Goal: Task Accomplishment & Management: Use online tool/utility

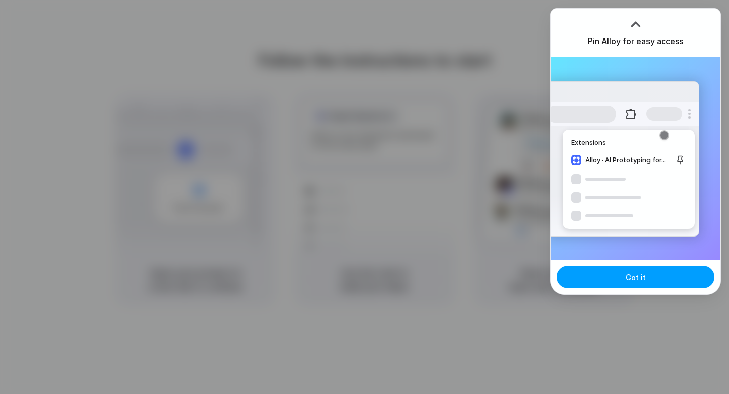
click at [595, 276] on button "Got it" at bounding box center [635, 277] width 157 height 22
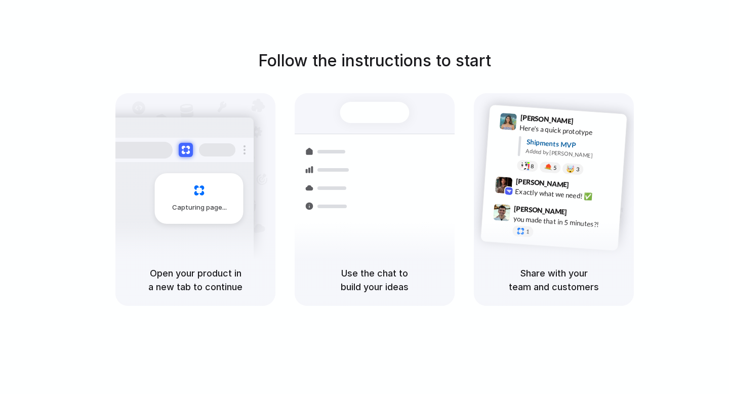
click at [353, 285] on h5 "Use the chat to build your ideas" at bounding box center [375, 279] width 136 height 27
click at [513, 256] on div "Share with your team and customers" at bounding box center [554, 280] width 160 height 52
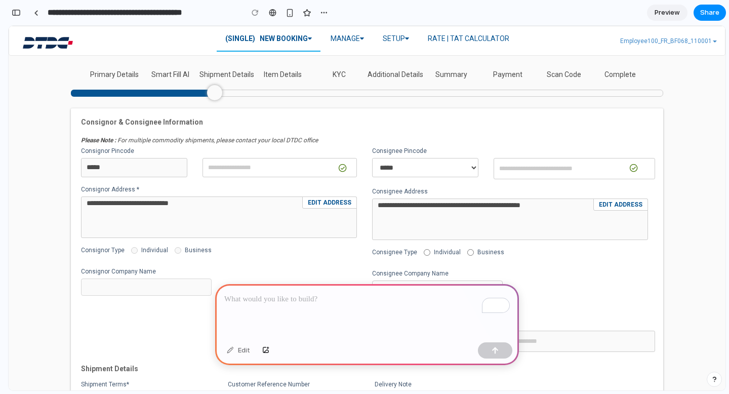
click at [256, 301] on p "To enrich screen reader interactions, please activate Accessibility in Grammarl…" at bounding box center [367, 299] width 286 height 12
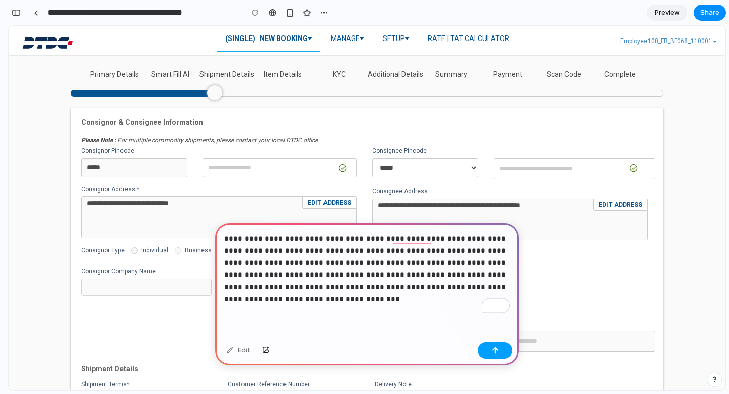
click at [486, 347] on button "button" at bounding box center [495, 350] width 34 height 16
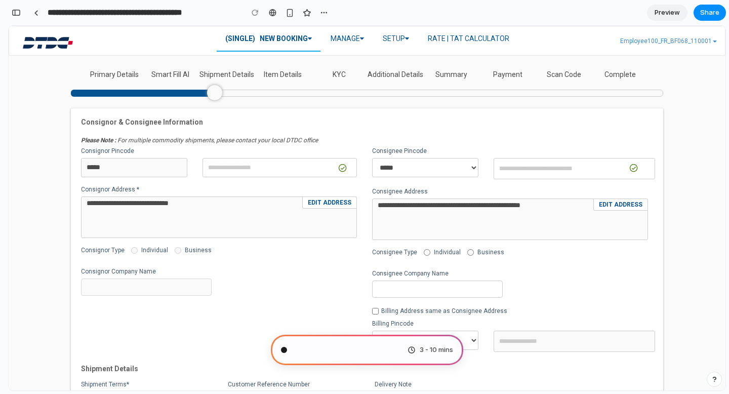
scroll to position [11, 0]
click at [372, 355] on div "Evaluating the request . 3 - 10 mins" at bounding box center [367, 350] width 192 height 30
click at [607, 204] on link "Edit Address" at bounding box center [620, 204] width 55 height 12
click at [671, 16] on span "Preview" at bounding box center [667, 13] width 25 height 10
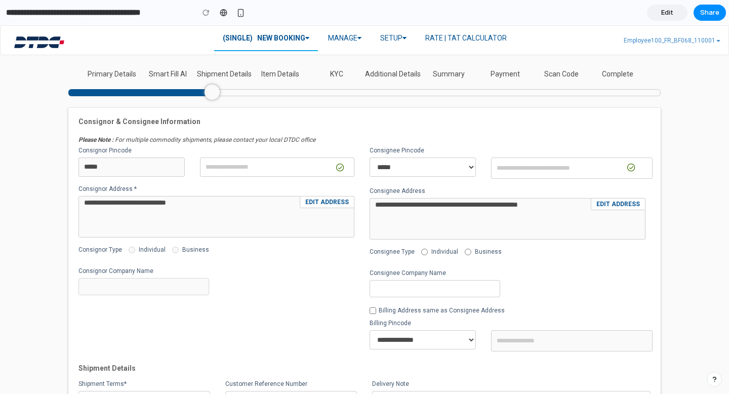
click at [625, 203] on link "Edit Address" at bounding box center [618, 204] width 55 height 12
click at [621, 203] on link "Edit Address" at bounding box center [618, 204] width 55 height 12
click at [451, 274] on div "Consignee Company Name" at bounding box center [435, 283] width 146 height 28
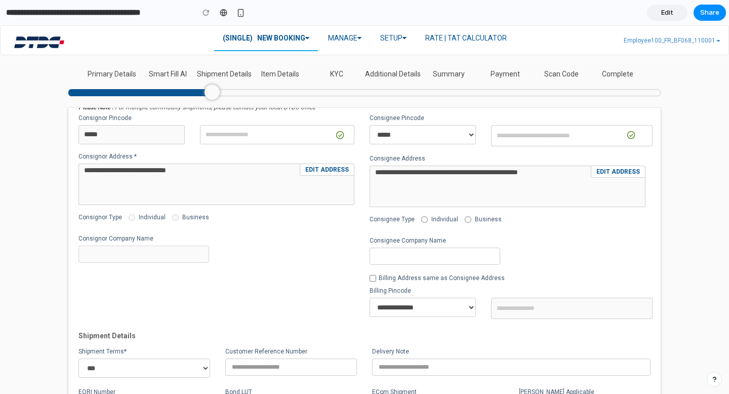
scroll to position [10, 0]
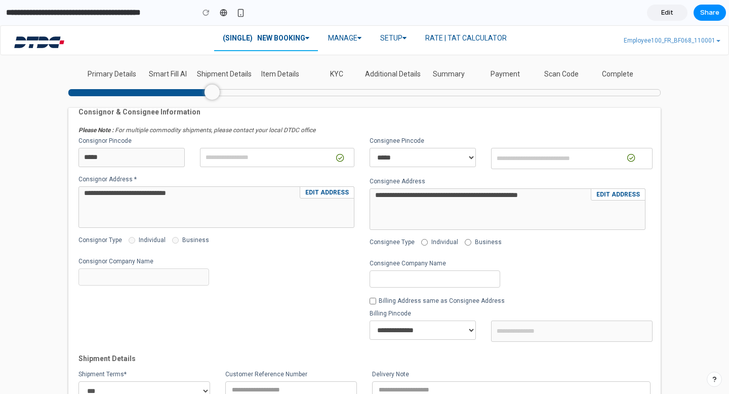
click at [319, 188] on link "Edit Address" at bounding box center [327, 192] width 55 height 12
click at [599, 189] on link "Edit Address" at bounding box center [618, 194] width 55 height 12
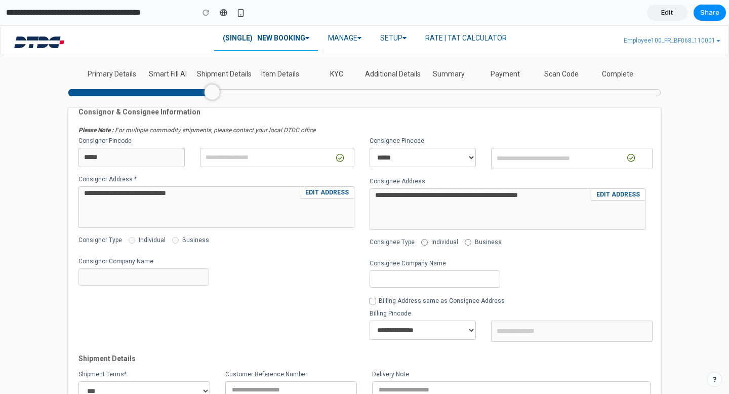
click at [538, 149] on input "search" at bounding box center [572, 158] width 162 height 21
click at [665, 12] on span "Edit" at bounding box center [667, 13] width 12 height 10
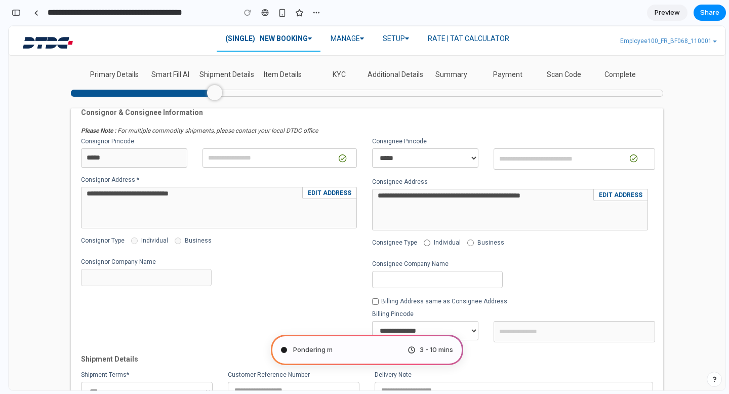
scroll to position [11, 0]
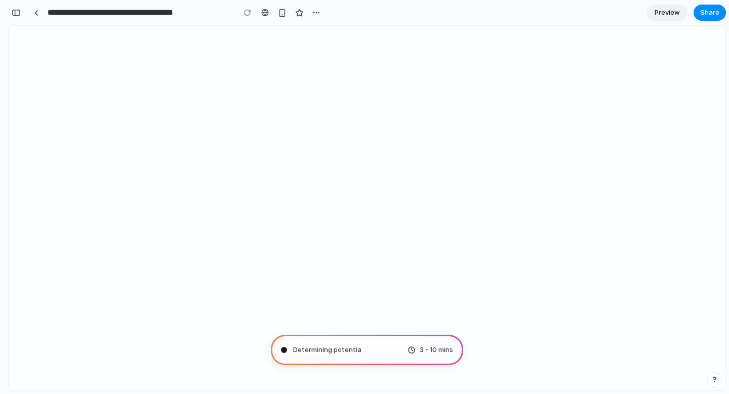
type input "**********"
select select "*****"
select select "***"
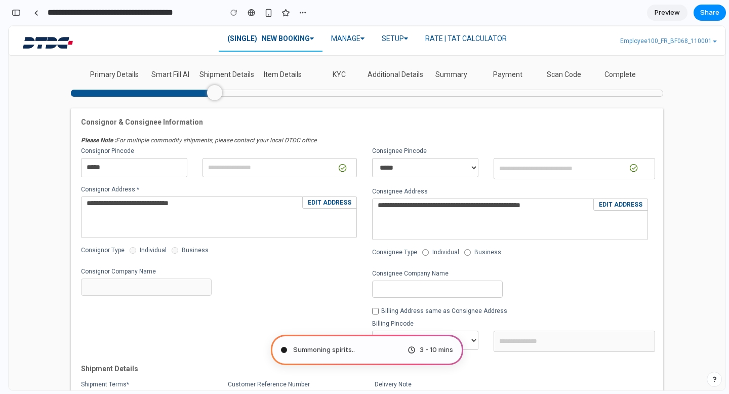
scroll to position [473, 0]
click at [412, 354] on div "3 - 10 mins" at bounding box center [431, 350] width 46 height 10
click at [603, 204] on link "Edit Address" at bounding box center [620, 204] width 55 height 12
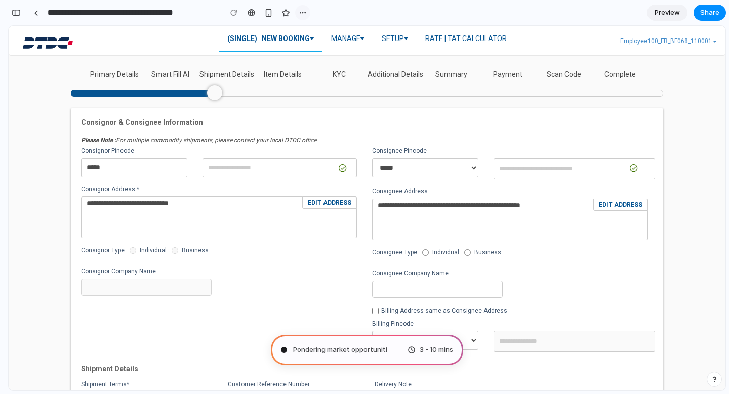
click at [299, 12] on div "button" at bounding box center [303, 13] width 8 height 8
click at [183, 36] on div "Duplicate Delete" at bounding box center [364, 197] width 729 height 394
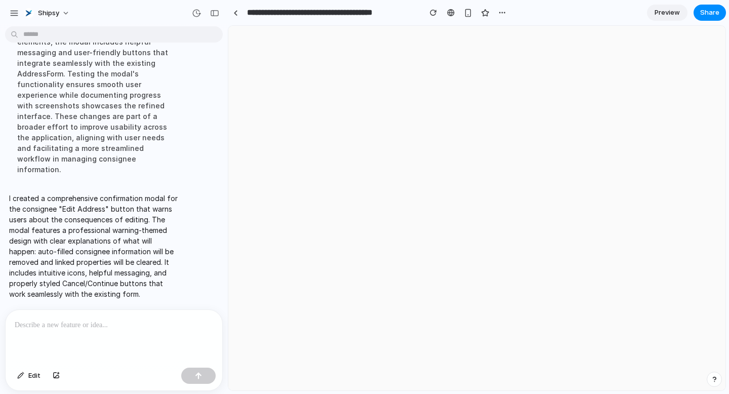
select select "*****"
select select "***"
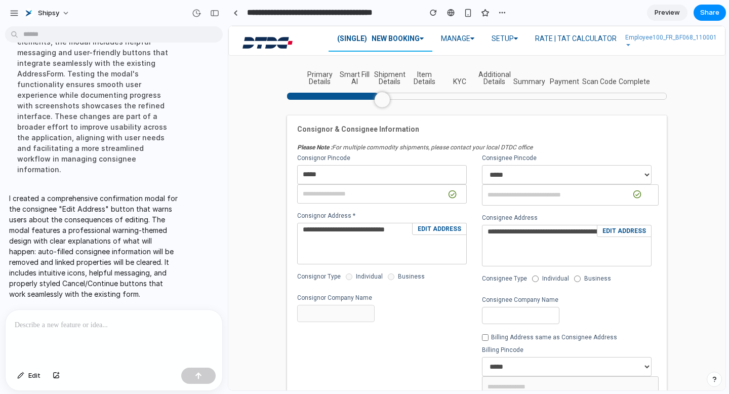
scroll to position [197, 0]
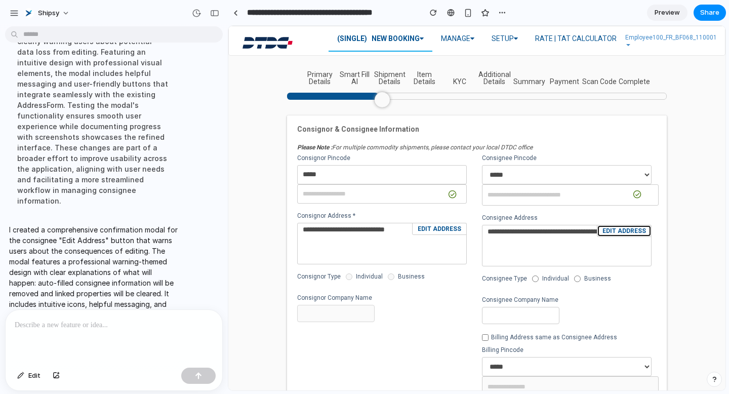
click at [612, 229] on link "Edit Address" at bounding box center [624, 231] width 55 height 12
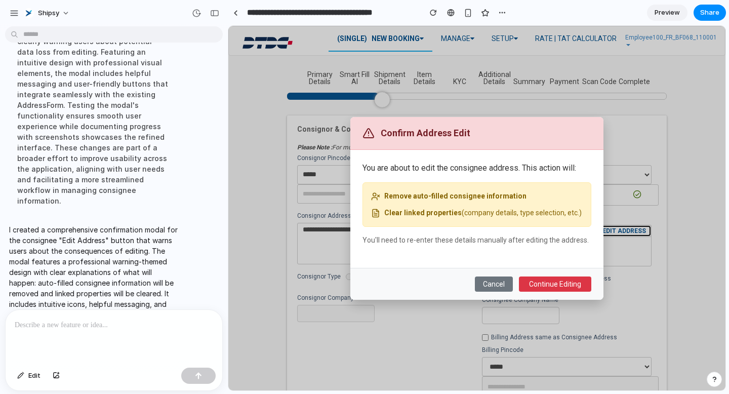
scroll to position [0, 0]
